Goal: Task Accomplishment & Management: Manage account settings

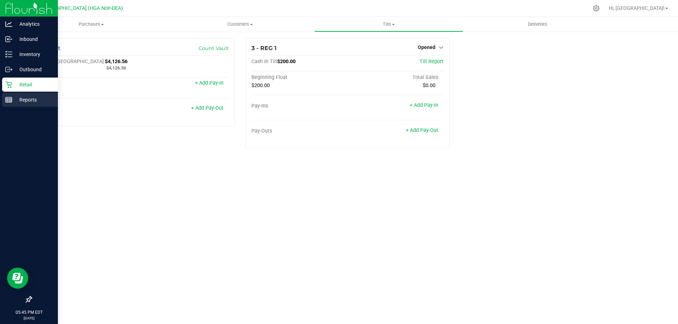
click at [13, 102] on p "Reports" at bounding box center [33, 100] width 42 height 8
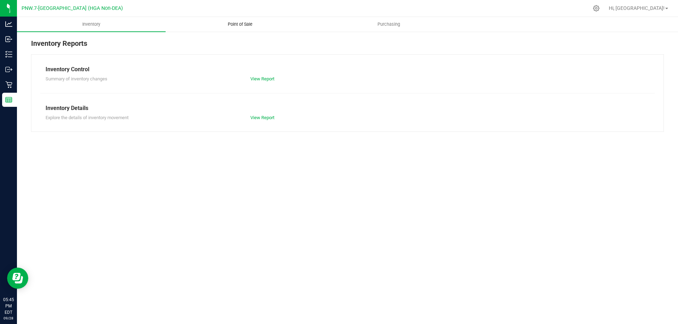
click at [255, 19] on uib-tab-heading "Point of Sale" at bounding box center [240, 24] width 148 height 14
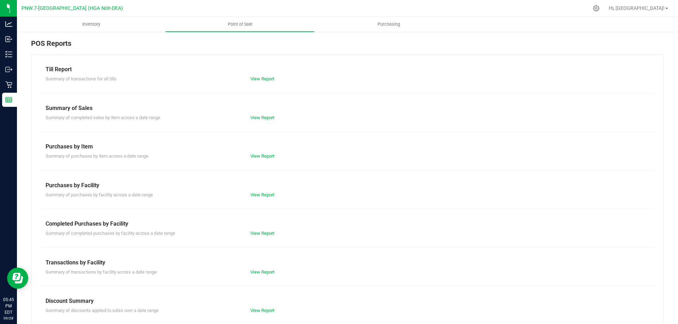
click at [255, 82] on div "View Report" at bounding box center [347, 79] width 205 height 7
click at [272, 84] on div "Till Report Summary of transactions for all tills View Report Summary of Sales …" at bounding box center [347, 208] width 632 height 309
click at [266, 79] on link "View Report" at bounding box center [262, 78] width 24 height 5
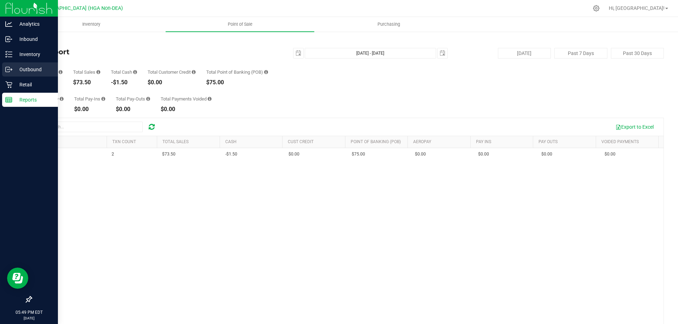
click at [23, 77] on link "Outbound" at bounding box center [29, 69] width 58 height 15
click at [27, 80] on div "Retail" at bounding box center [30, 85] width 56 height 14
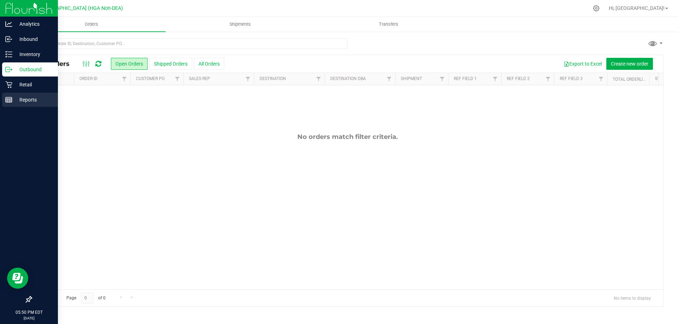
click at [23, 108] on link "Reports" at bounding box center [29, 100] width 58 height 15
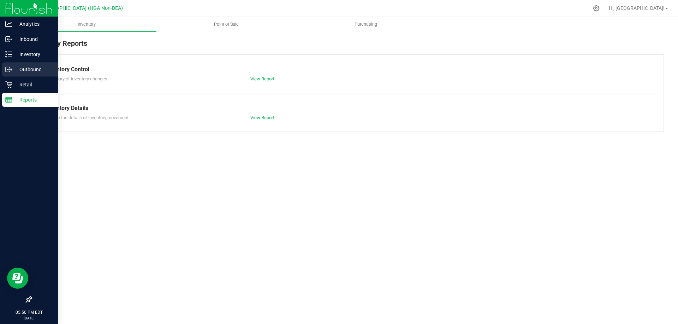
click at [37, 77] on link "Outbound" at bounding box center [29, 69] width 58 height 15
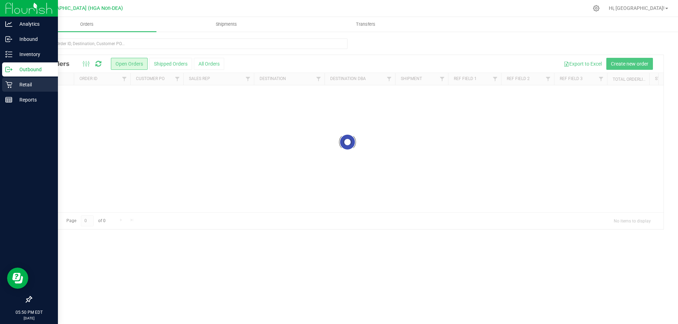
click at [31, 91] on div "Retail" at bounding box center [30, 85] width 56 height 14
click at [36, 91] on div "Retail" at bounding box center [30, 85] width 56 height 14
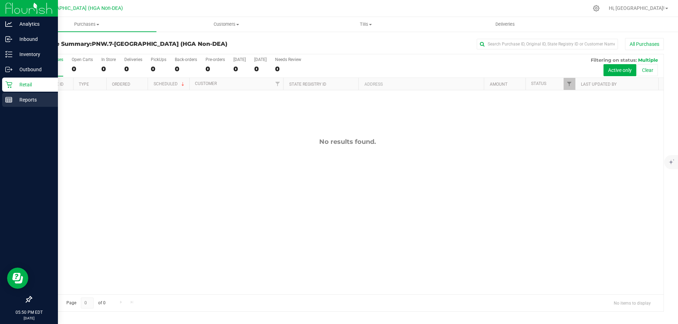
click at [20, 96] on p "Reports" at bounding box center [33, 100] width 42 height 8
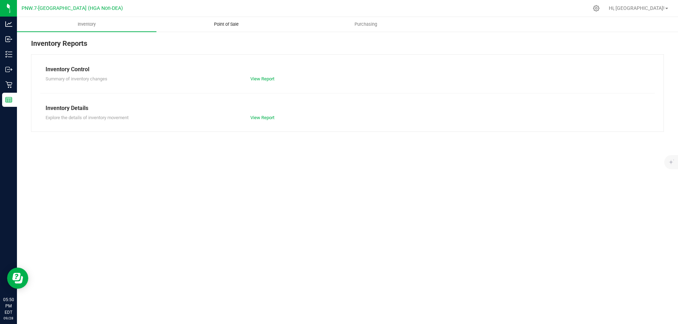
click at [220, 21] on uib-tab-heading "Point of Sale" at bounding box center [226, 24] width 139 height 14
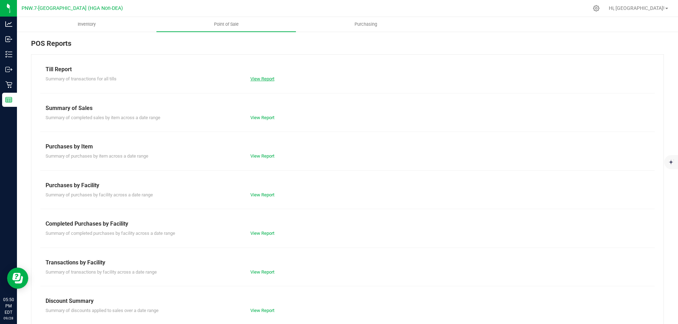
click at [264, 76] on link "View Report" at bounding box center [262, 78] width 24 height 5
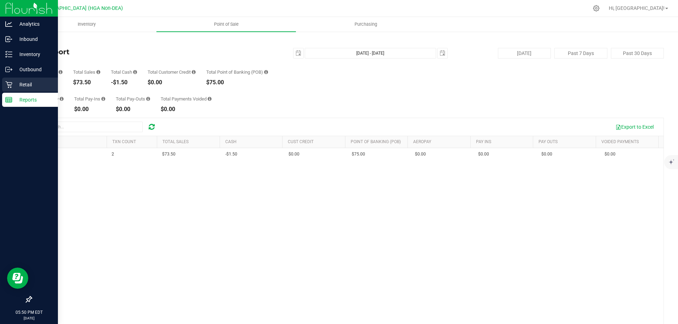
click at [14, 80] on div "Retail" at bounding box center [30, 85] width 56 height 14
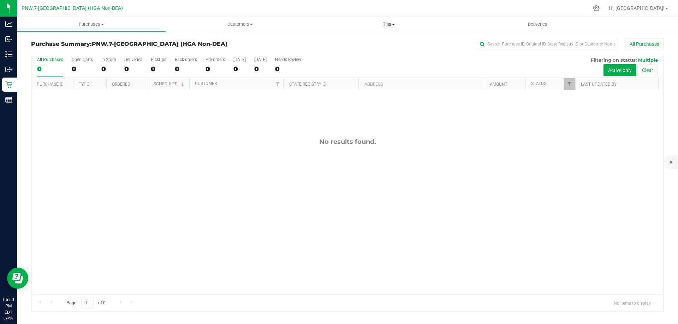
click at [381, 24] on span "Tills" at bounding box center [388, 24] width 148 height 6
click at [359, 40] on span "Manage tills" at bounding box center [338, 43] width 48 height 6
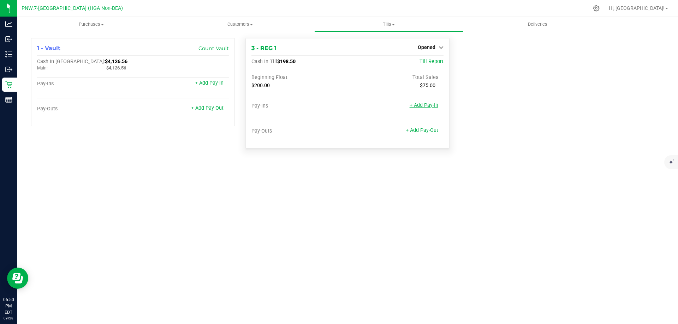
click at [427, 106] on link "+ Add Pay-In" at bounding box center [423, 105] width 29 height 6
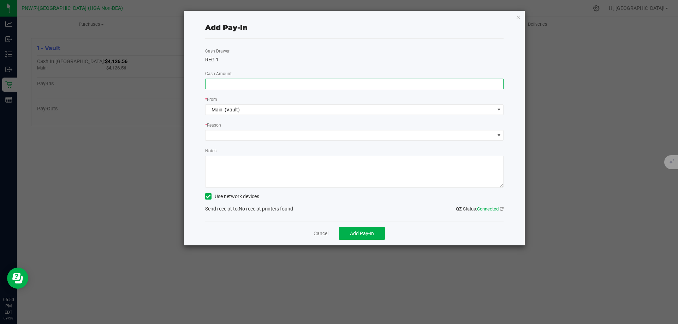
click at [302, 85] on input at bounding box center [354, 84] width 298 height 10
type input "$1.50"
click at [250, 139] on span at bounding box center [349, 136] width 289 height 10
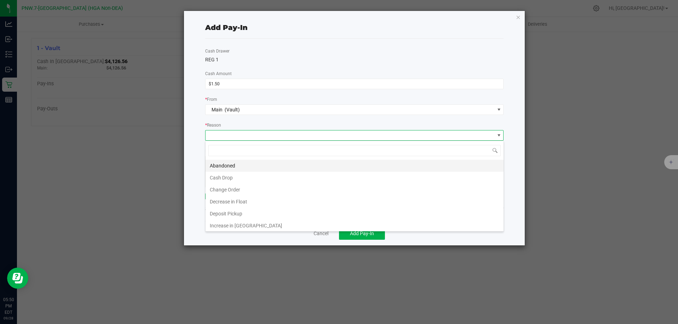
scroll to position [11, 298]
click at [259, 230] on li "Increase in [GEOGRAPHIC_DATA]" at bounding box center [354, 226] width 298 height 12
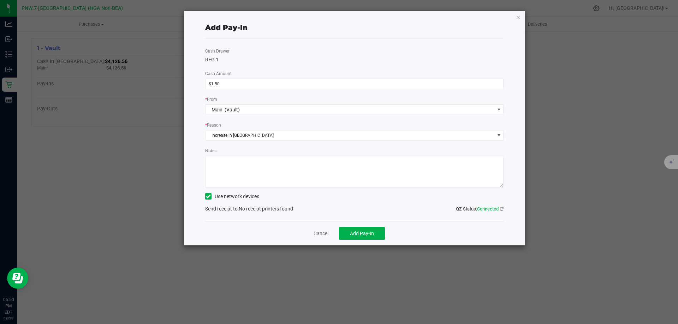
click at [207, 197] on icon at bounding box center [208, 197] width 5 height 0
click at [0, 0] on input "Use network devices" at bounding box center [0, 0] width 0 height 0
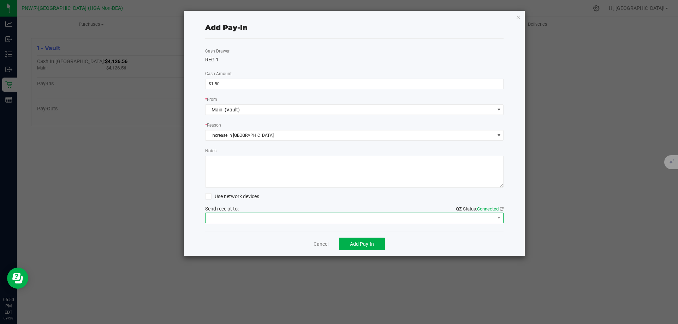
click at [227, 217] on span at bounding box center [349, 218] width 289 height 10
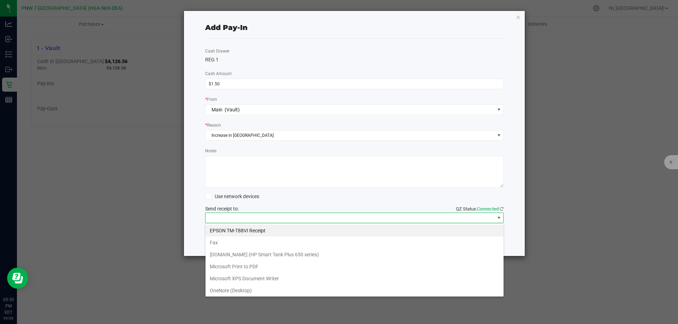
click at [276, 228] on Receipt "EPSON TM-T88VI Receipt" at bounding box center [354, 231] width 298 height 12
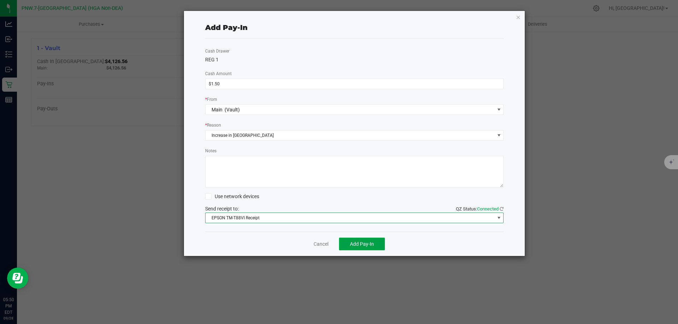
click at [356, 241] on span "Add Pay-In" at bounding box center [362, 244] width 24 height 6
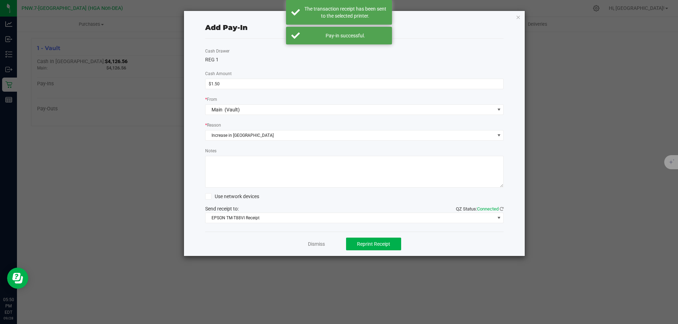
drag, startPoint x: 345, startPoint y: 259, endPoint x: 314, endPoint y: 249, distance: 32.1
click at [344, 259] on ngb-modal-window "Add Pay-In Cash Drawer REG 1 Cash Amount $1.50 * From Main (Vault) * Reason Inc…" at bounding box center [341, 162] width 683 height 324
click at [314, 246] on link "Dismiss" at bounding box center [316, 244] width 17 height 7
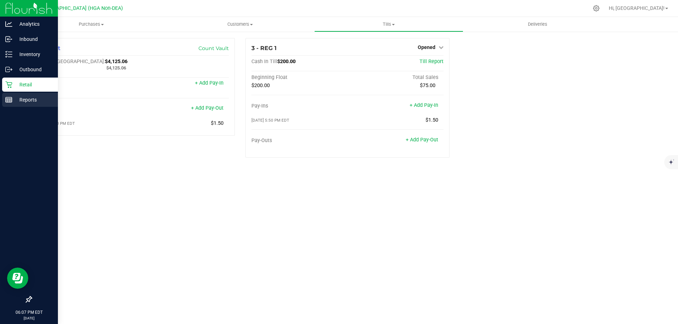
click at [9, 101] on line at bounding box center [9, 101] width 6 height 0
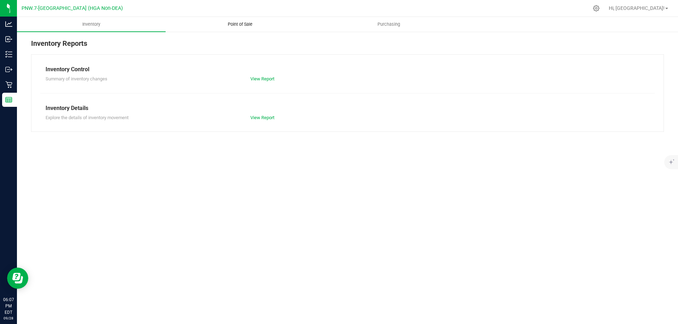
click at [247, 31] on reports "Inventory Point of Sale Purchasing Inventory Reports Inventory Control Summary …" at bounding box center [347, 78] width 661 height 122
click at [238, 23] on span "Point of Sale" at bounding box center [240, 24] width 44 height 6
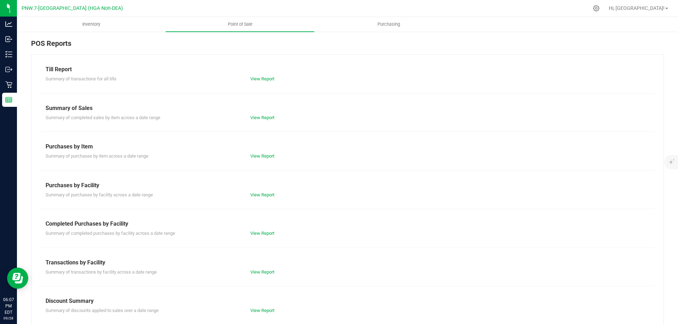
click at [383, 94] on div "Till Report Summary of transactions for all tills View Report Summary of Sales …" at bounding box center [347, 208] width 632 height 309
click at [410, 71] on div "Till Report" at bounding box center [347, 69] width 603 height 8
click at [498, 28] on ul "Inventory Point of Sale Purchasing" at bounding box center [356, 24] width 678 height 15
click at [499, 26] on ul "Inventory Point of Sale Purchasing" at bounding box center [356, 24] width 678 height 15
click at [260, 83] on div "Till Report Summary of transactions for all tills View Report Summary of Sales …" at bounding box center [347, 208] width 632 height 309
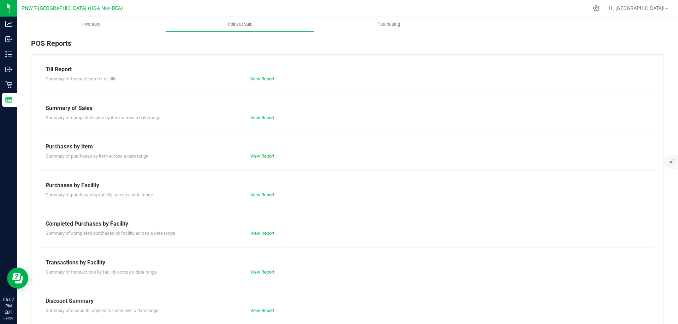
drag, startPoint x: 259, startPoint y: 82, endPoint x: 258, endPoint y: 79, distance: 3.6
click at [258, 79] on div "View Report" at bounding box center [347, 79] width 205 height 7
click at [258, 79] on link "View Report" at bounding box center [262, 78] width 24 height 5
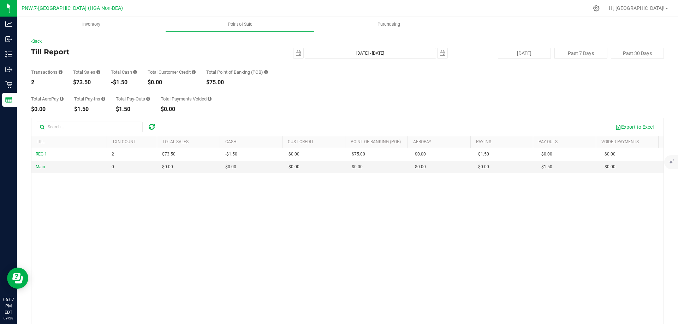
drag, startPoint x: 33, startPoint y: 82, endPoint x: 311, endPoint y: 82, distance: 277.7
click at [311, 82] on div "Transactions 2 Total Sales $73.50 Total Cash -$1.50 Total Customer Credit $0.00…" at bounding box center [347, 72] width 632 height 27
click at [312, 92] on div "Total AeroPay $0.00 Total Pay-Ins $1.50 Total Pay-Outs $1.50 Total Payments Voi…" at bounding box center [347, 98] width 632 height 27
